Goal: Transaction & Acquisition: Purchase product/service

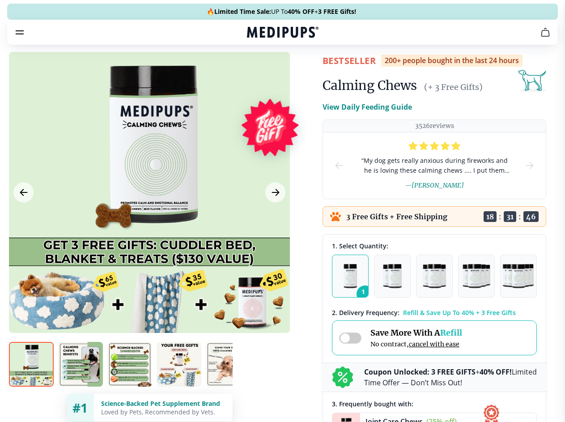
click at [257, 72] on span "Supplements" at bounding box center [279, 76] width 45 height 9
click at [303, 71] on icon "button" at bounding box center [308, 76] width 11 height 11
click at [540, 38] on icon "cart" at bounding box center [545, 32] width 11 height 11
click at [0, 0] on span "Get FREE Gift" at bounding box center [0, 0] width 0 height 0
click at [0, 0] on icon "button" at bounding box center [0, 0] width 0 height 0
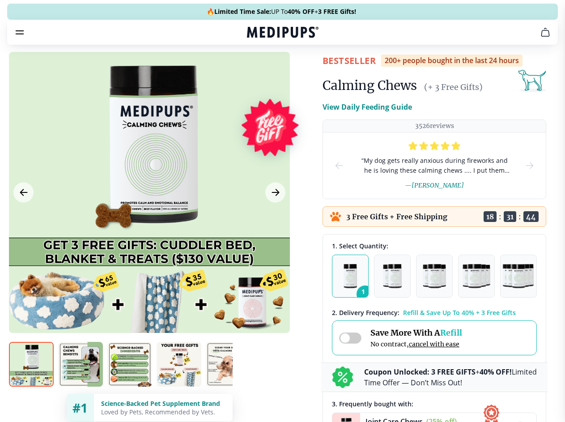
click at [149, 213] on div at bounding box center [149, 192] width 281 height 281
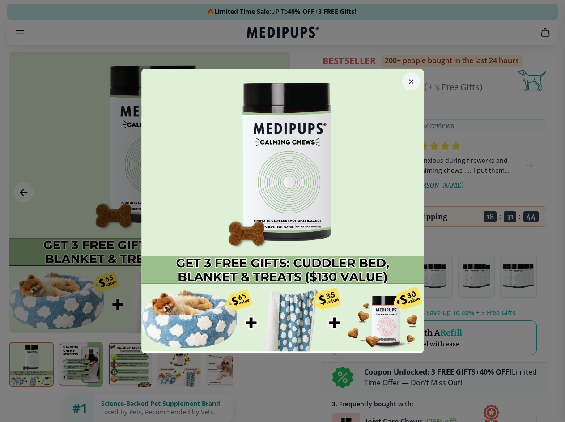
click at [23, 213] on div at bounding box center [282, 211] width 565 height 422
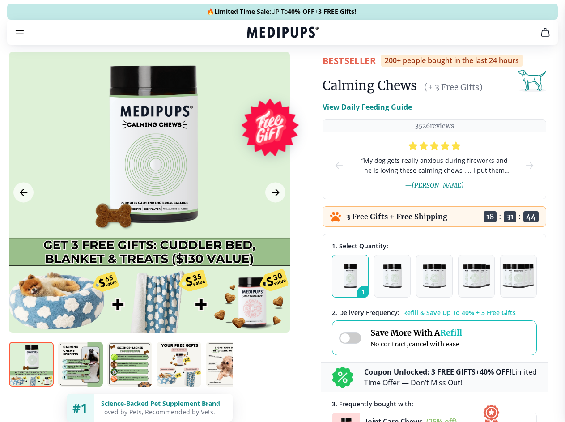
click at [274, 213] on div at bounding box center [282, 211] width 565 height 422
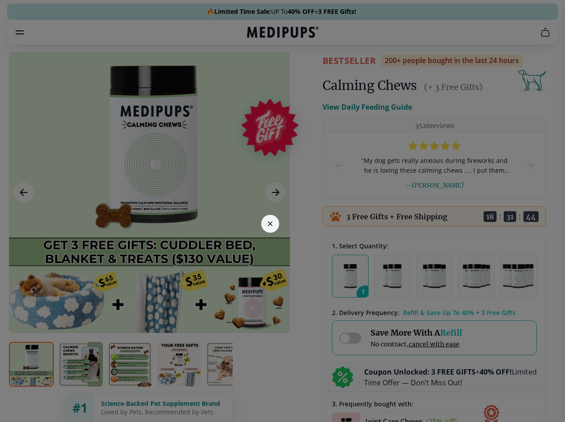
click at [31, 380] on div at bounding box center [282, 211] width 565 height 422
